Goal: Information Seeking & Learning: Stay updated

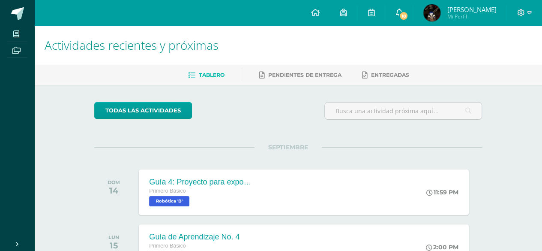
click at [413, 3] on link "18" at bounding box center [398, 13] width 27 height 26
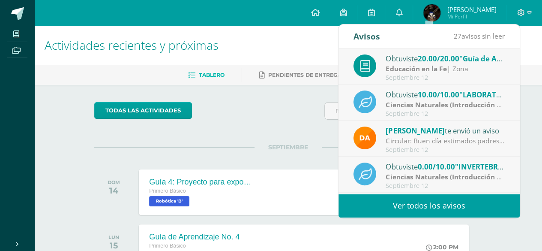
scroll to position [86, 0]
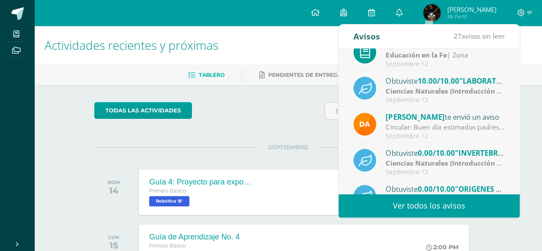
click at [430, 148] on span "0.00/10.00" at bounding box center [435, 153] width 37 height 10
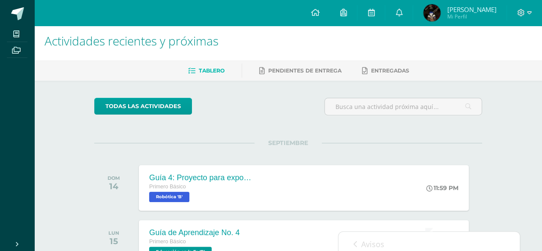
scroll to position [0, 0]
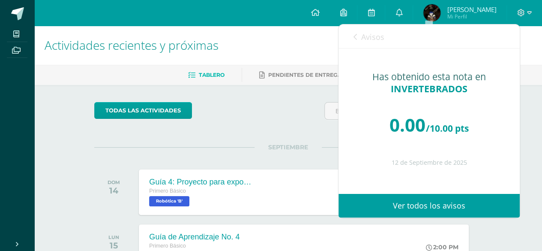
click at [359, 38] on link "Avisos" at bounding box center [368, 36] width 31 height 24
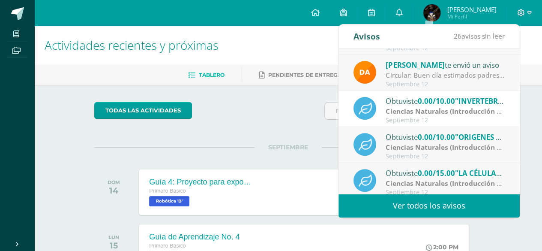
scroll to position [142, 0]
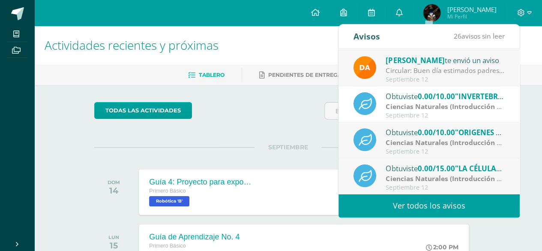
click at [441, 145] on strong "Ciencias Naturales (Introducción a la Biología)" at bounding box center [462, 142] width 153 height 9
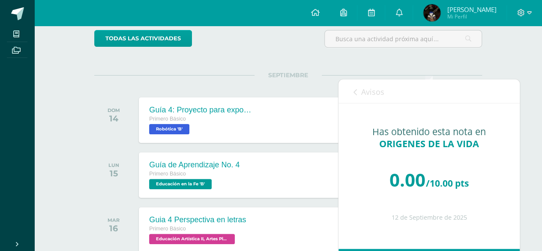
scroll to position [0, 0]
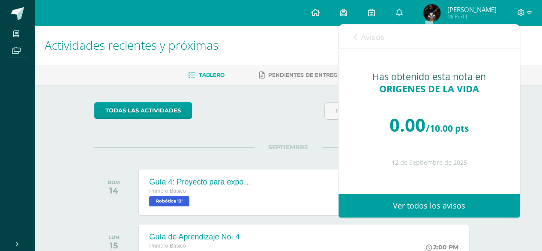
click at [372, 35] on span "Avisos" at bounding box center [372, 37] width 23 height 10
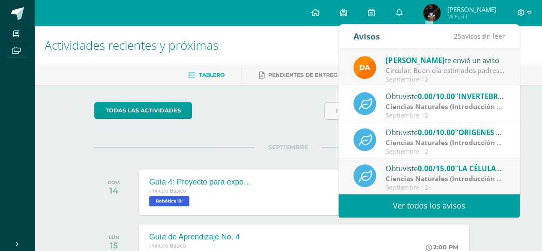
click at [422, 168] on span "0.00/15.00" at bounding box center [435, 168] width 37 height 10
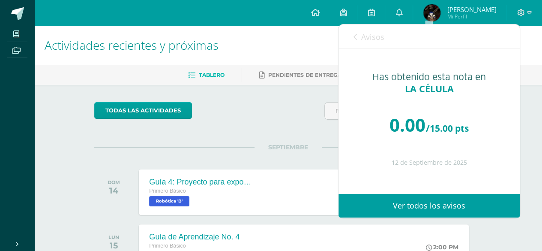
click at [367, 38] on span "Avisos" at bounding box center [372, 37] width 23 height 10
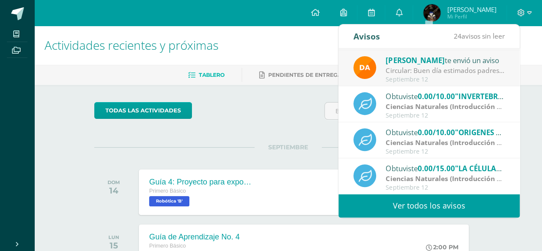
click at [449, 203] on link "Ver todos los avisos" at bounding box center [428, 206] width 181 height 24
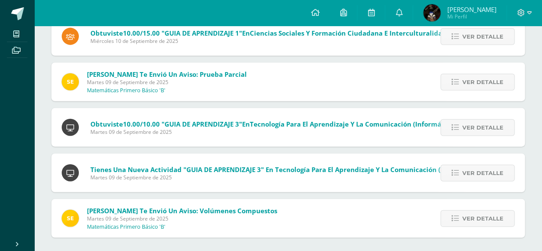
scroll to position [981, 0]
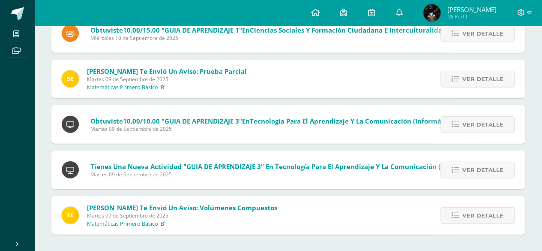
click at [463, 205] on div "Ver detalle" at bounding box center [476, 215] width 97 height 39
click at [474, 215] on span "Ver detalle" at bounding box center [482, 215] width 41 height 16
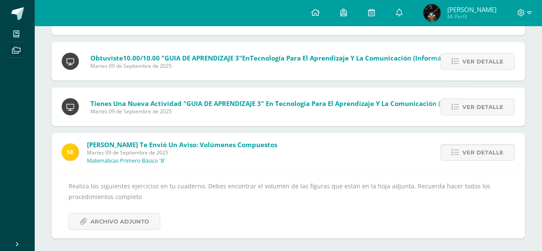
scroll to position [1047, 0]
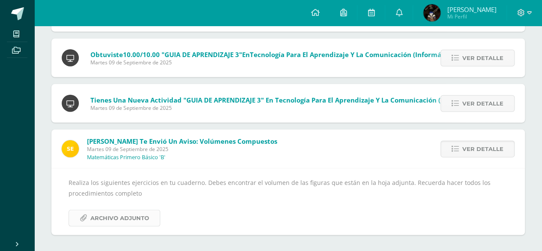
click at [111, 216] on span "Archivo Adjunto" at bounding box center [119, 218] width 59 height 16
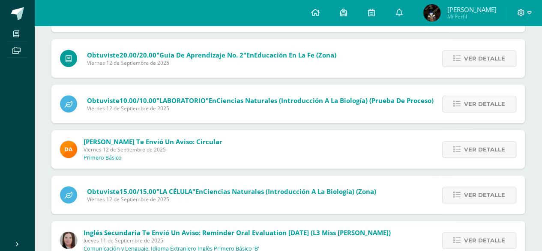
scroll to position [62, 0]
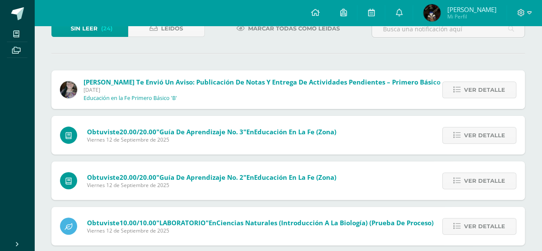
click at [293, 32] on span "Marcar todas como leídas" at bounding box center [294, 29] width 92 height 16
